Goal: Task Accomplishment & Management: Manage account settings

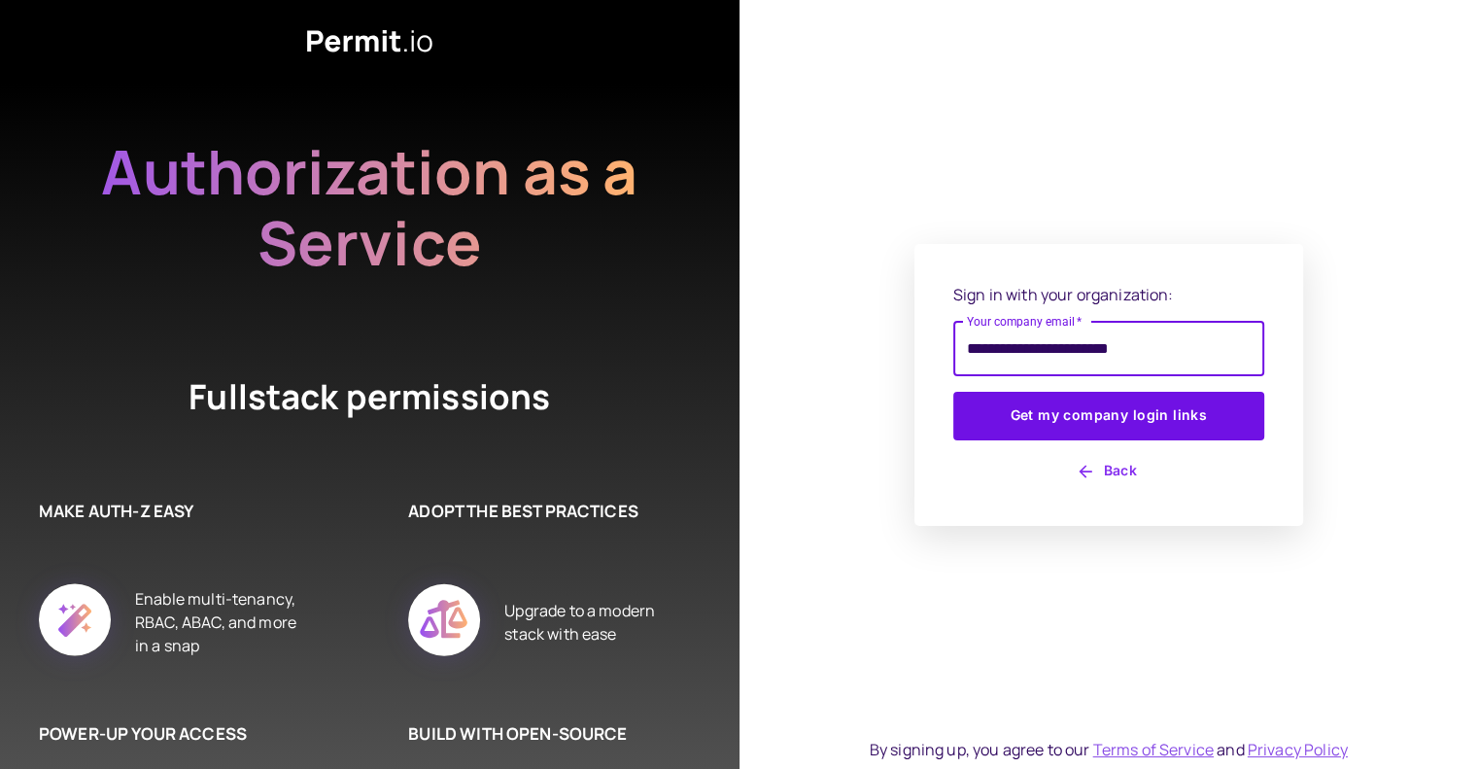
type input "**********"
click at [954, 392] on button "Get my company login links" at bounding box center [1109, 416] width 311 height 49
type input "**********"
click at [954, 392] on button "Get my company login links" at bounding box center [1109, 416] width 311 height 49
